Goal: Task Accomplishment & Management: Manage account settings

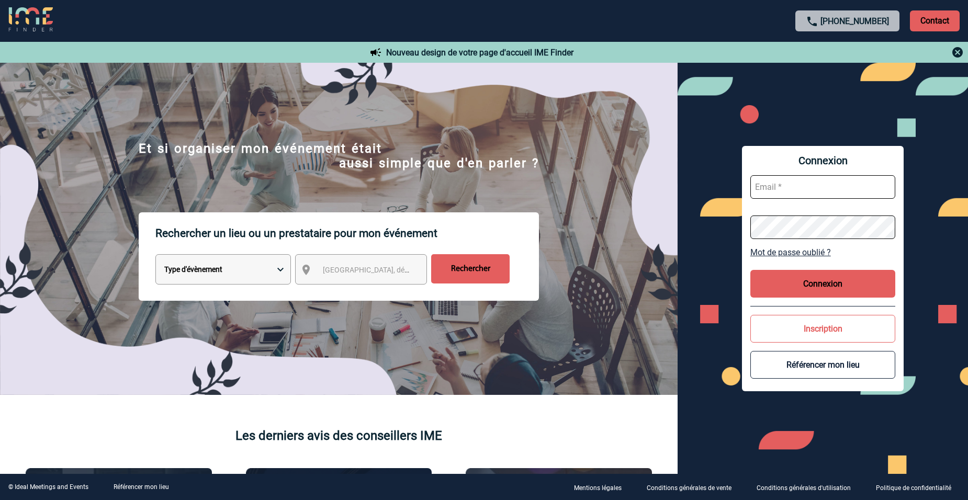
click at [783, 185] on input "text" at bounding box center [822, 187] width 145 height 24
type input "[EMAIL_ADDRESS][DOMAIN_NAME]"
click at [840, 281] on button "Connexion" at bounding box center [822, 284] width 145 height 28
click at [777, 275] on button "Connexion" at bounding box center [822, 284] width 145 height 28
click at [778, 275] on button "Connexion" at bounding box center [822, 284] width 145 height 28
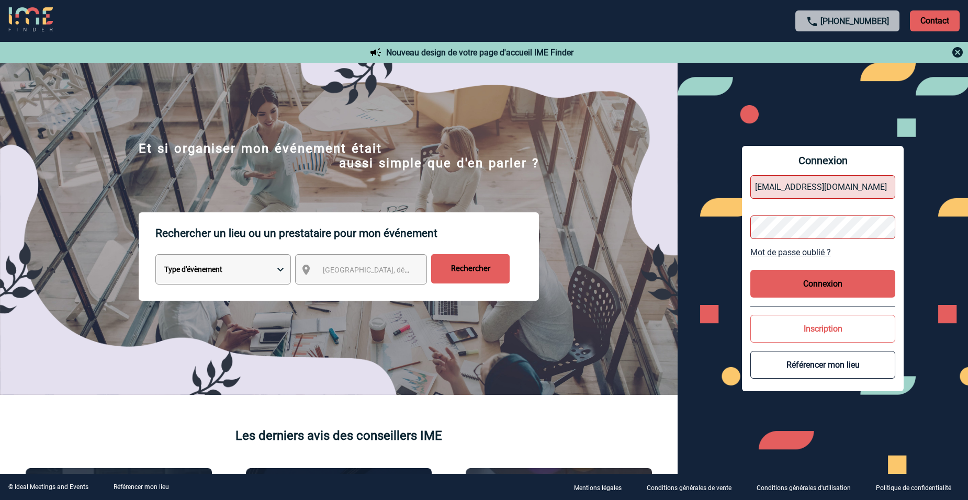
click at [778, 274] on button "Connexion" at bounding box center [822, 284] width 145 height 28
click at [775, 189] on input "text" at bounding box center [822, 187] width 145 height 24
type input "[EMAIL_ADDRESS][DOMAIN_NAME]"
click at [937, 18] on p "Contact" at bounding box center [935, 20] width 50 height 21
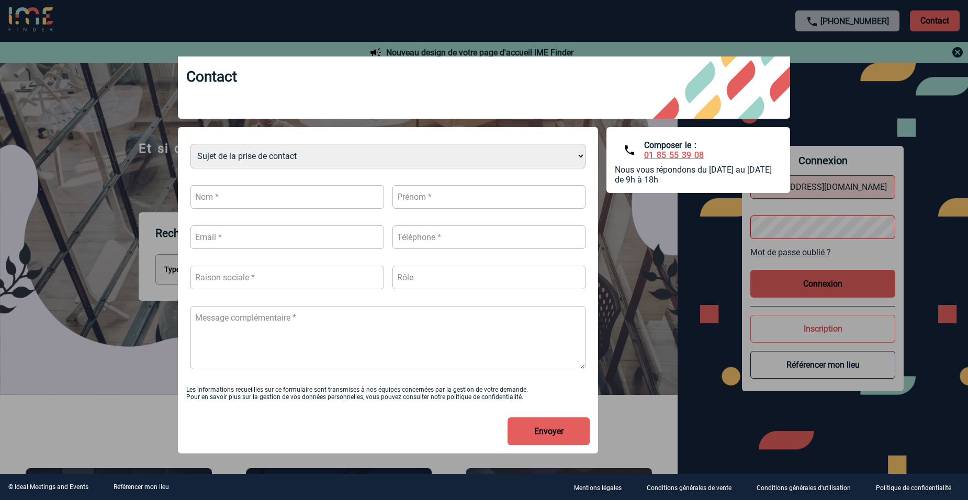
scroll to position [28, 0]
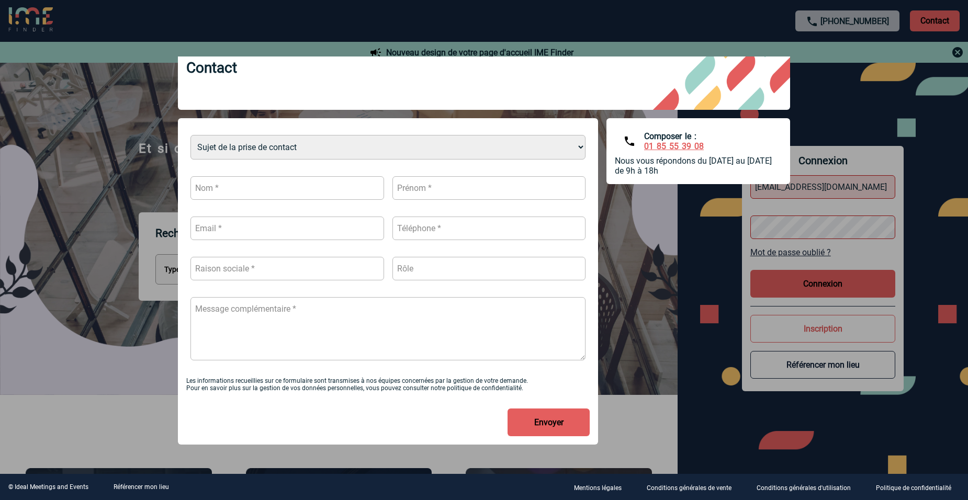
click at [97, 381] on div at bounding box center [484, 250] width 968 height 500
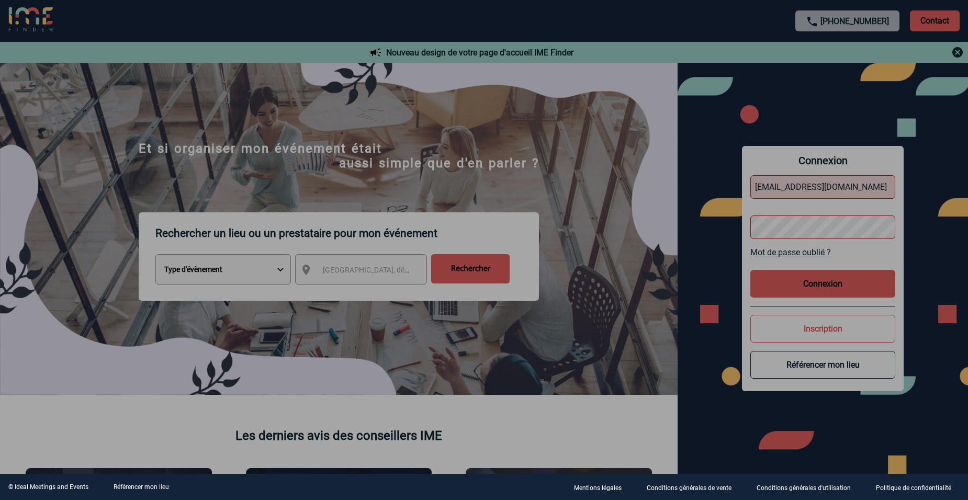
scroll to position [0, 0]
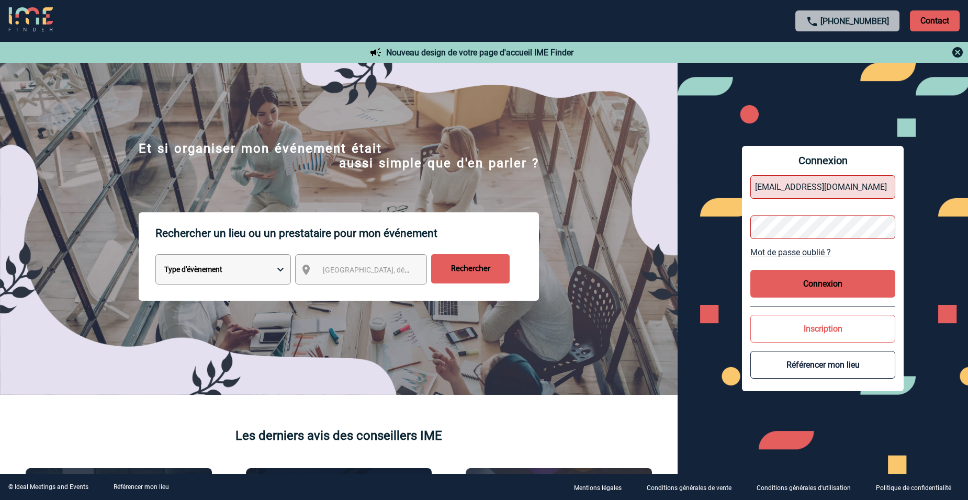
click at [815, 253] on link "Mot de passe oublié ?" at bounding box center [822, 253] width 145 height 10
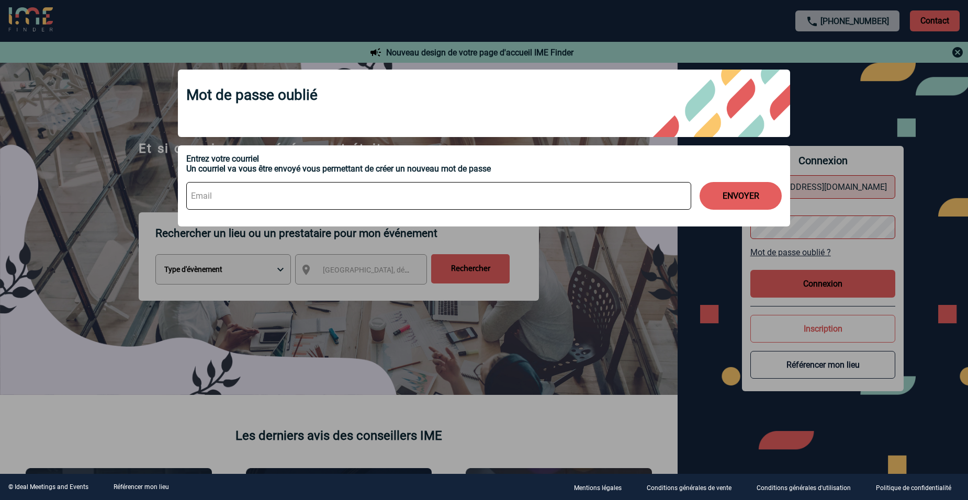
click at [874, 99] on div at bounding box center [484, 250] width 968 height 500
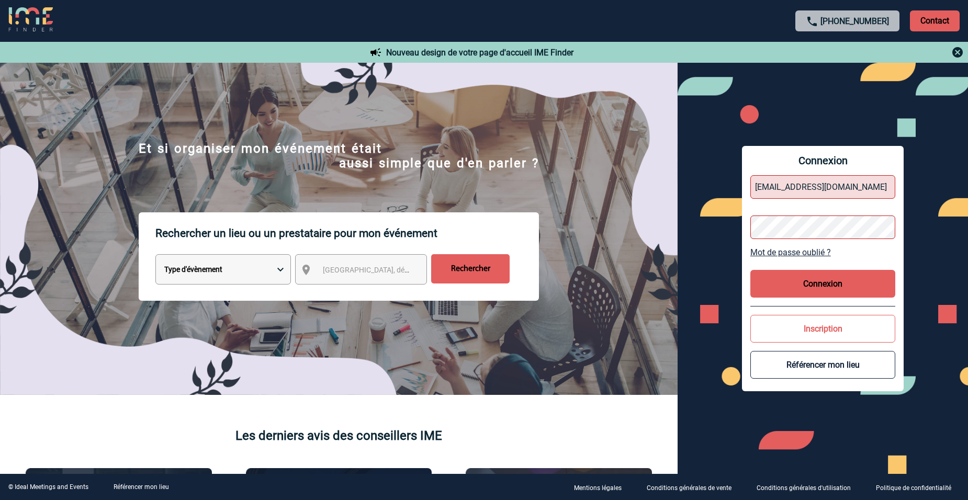
click at [953, 53] on img at bounding box center [957, 52] width 13 height 13
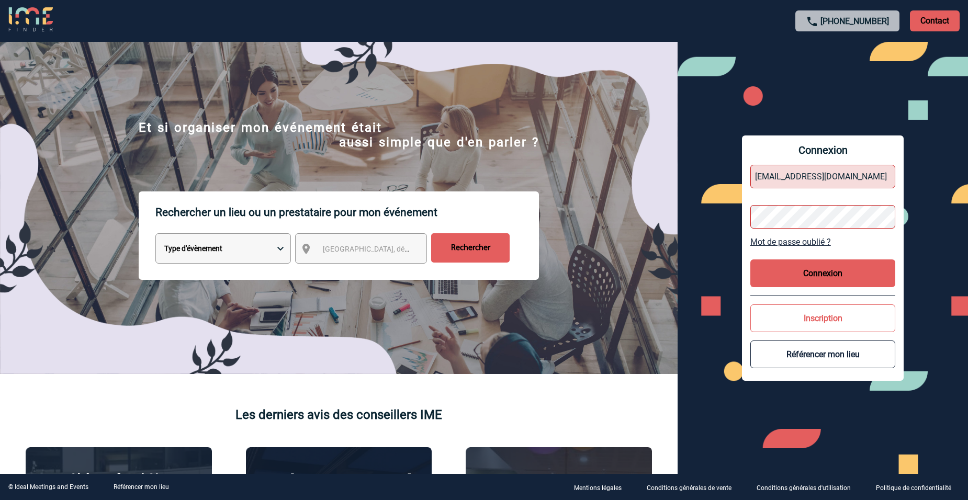
click at [814, 276] on button "Connexion" at bounding box center [822, 274] width 145 height 28
click at [814, 275] on button "Connexion" at bounding box center [822, 274] width 145 height 28
click at [813, 275] on button "Connexion" at bounding box center [822, 274] width 145 height 28
click at [812, 275] on button "Connexion" at bounding box center [822, 274] width 145 height 28
click at [619, 274] on div at bounding box center [309, 160] width 619 height 320
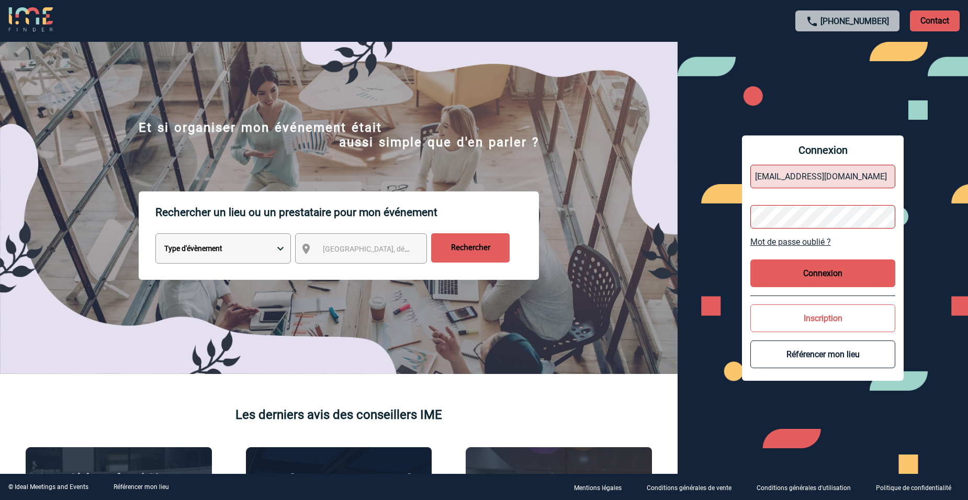
click at [811, 274] on button "Connexion" at bounding box center [822, 274] width 145 height 28
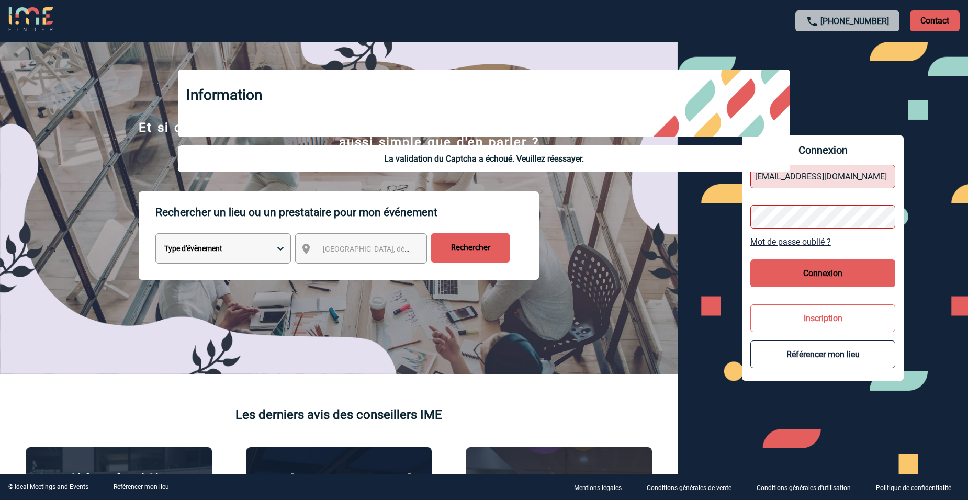
click at [811, 274] on button "Connexion" at bounding box center [822, 274] width 145 height 28
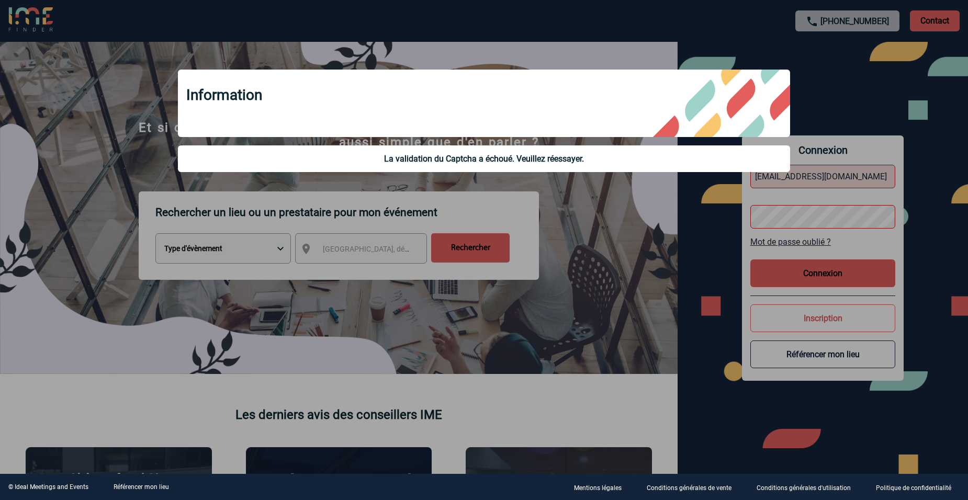
click at [809, 274] on div at bounding box center [484, 250] width 968 height 500
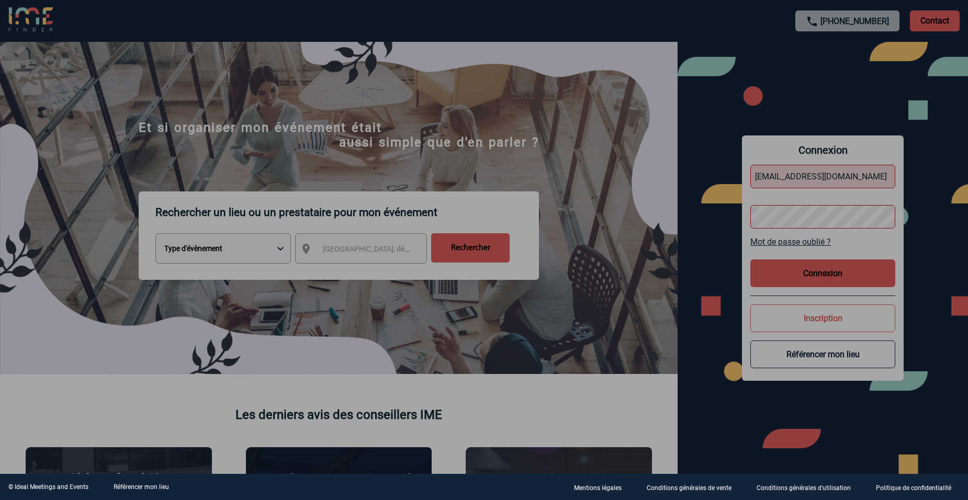
click at [809, 274] on div at bounding box center [484, 250] width 968 height 500
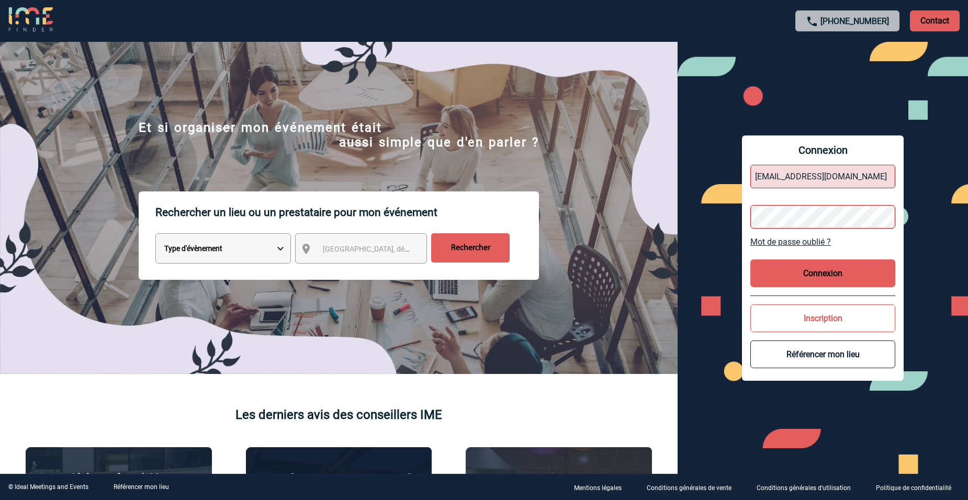
click at [492, 347] on div "Rechercher un lieu ou un prestataire pour mon événement Type d'évènement Sémina…" at bounding box center [339, 283] width 678 height 183
